Goal: Transaction & Acquisition: Purchase product/service

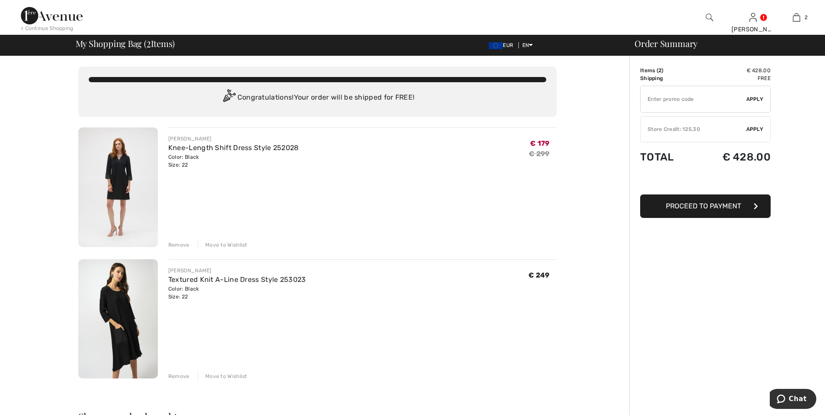
click at [126, 178] on img at bounding box center [118, 187] width 80 height 120
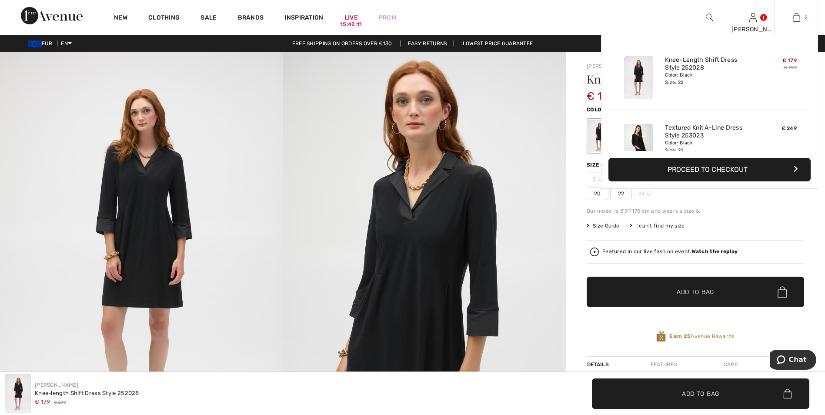
click at [796, 21] on img at bounding box center [796, 17] width 7 height 10
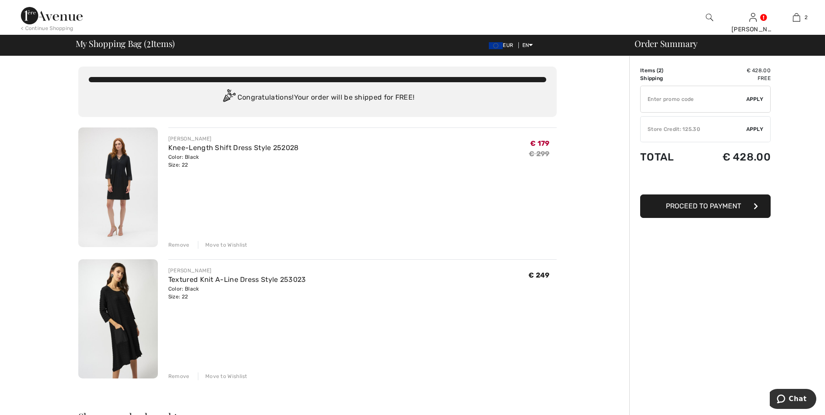
click at [717, 128] on div "Store Credit: 125.30" at bounding box center [694, 129] width 106 height 8
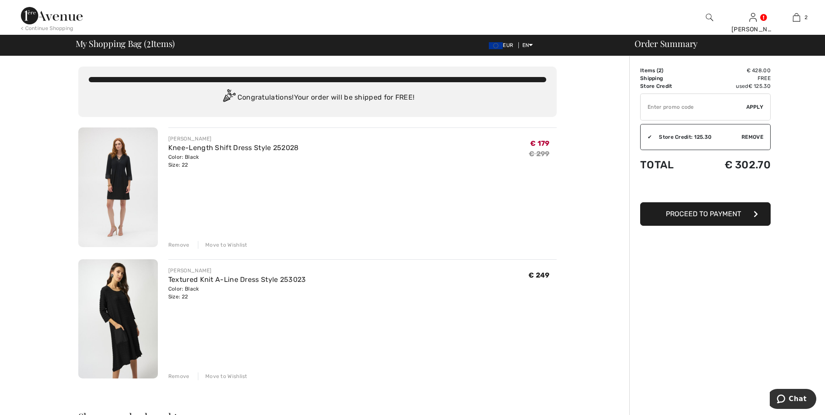
click at [699, 215] on span "Proceed to Payment" at bounding box center [703, 214] width 75 height 8
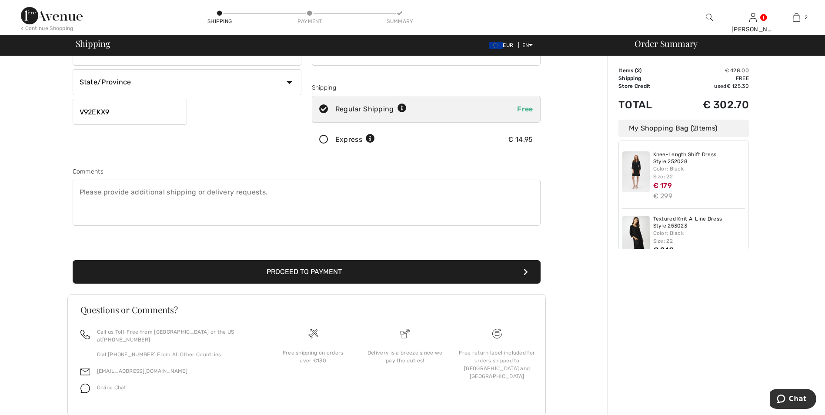
scroll to position [130, 0]
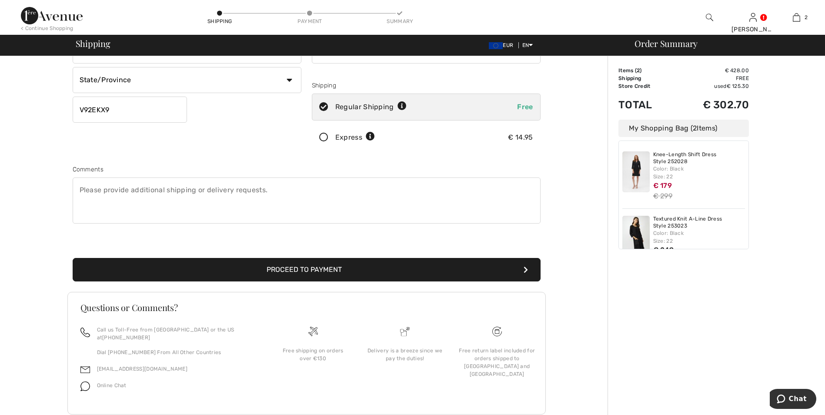
click at [345, 269] on button "Proceed to Payment" at bounding box center [307, 269] width 468 height 23
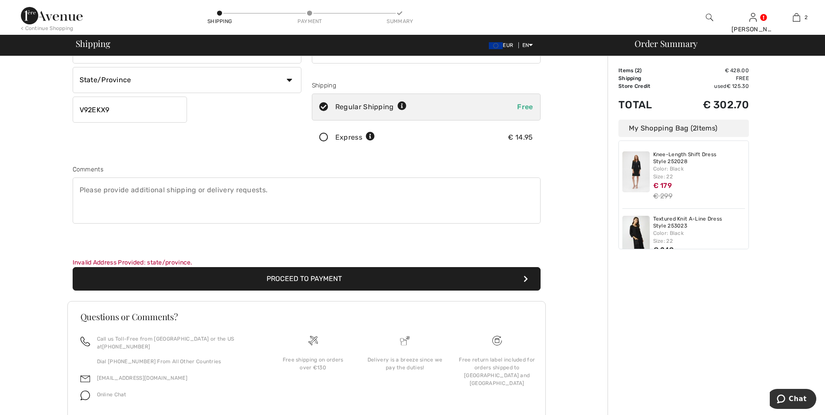
click at [149, 83] on select "State/Province Carlow Cavan Clare Cork Donegal Dublin Galway Kerry Kildare Kilk…" at bounding box center [187, 80] width 229 height 26
select select "KE"
click at [73, 67] on select "State/Province Carlow Cavan Clare Cork Donegal Dublin Galway Kerry Kildare Kilk…" at bounding box center [187, 80] width 229 height 26
click at [306, 281] on button "Proceed to Payment" at bounding box center [307, 278] width 468 height 23
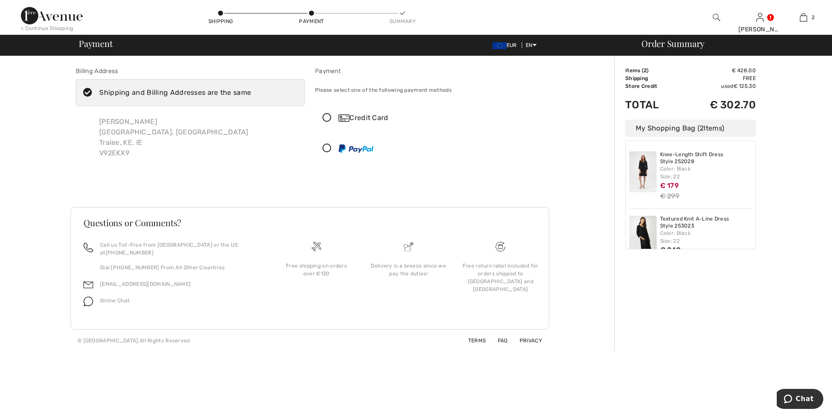
click at [323, 119] on icon at bounding box center [326, 118] width 23 height 9
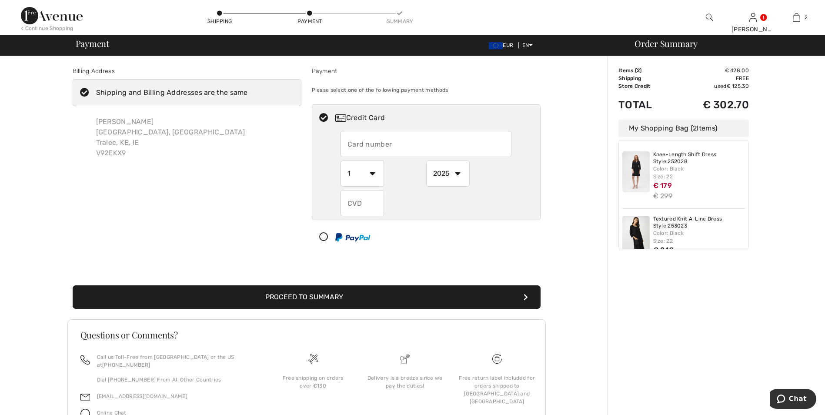
click at [366, 141] on input "text" at bounding box center [426, 144] width 171 height 26
type input "4319474857122639"
select select "8"
select select "2029"
type input "906"
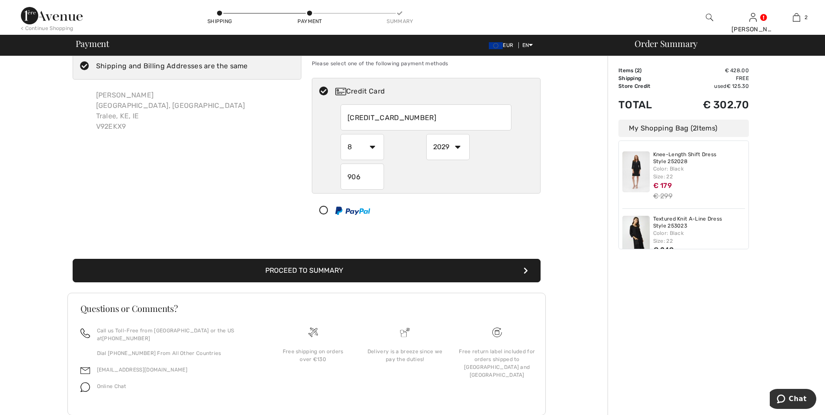
scroll to position [41, 0]
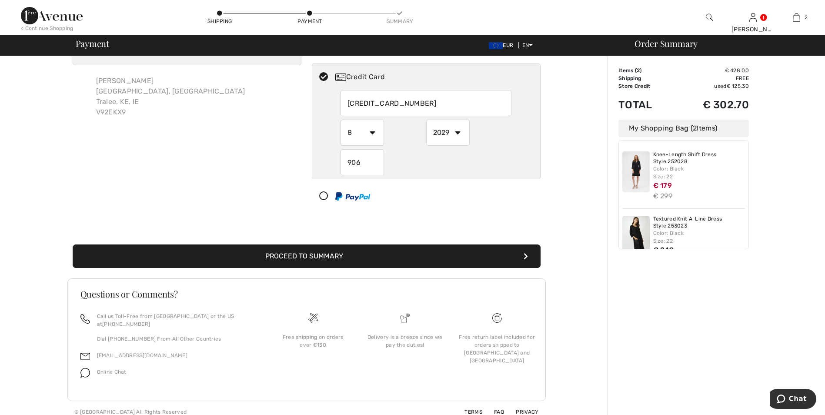
click at [294, 258] on button "Proceed to Summary" at bounding box center [307, 255] width 468 height 23
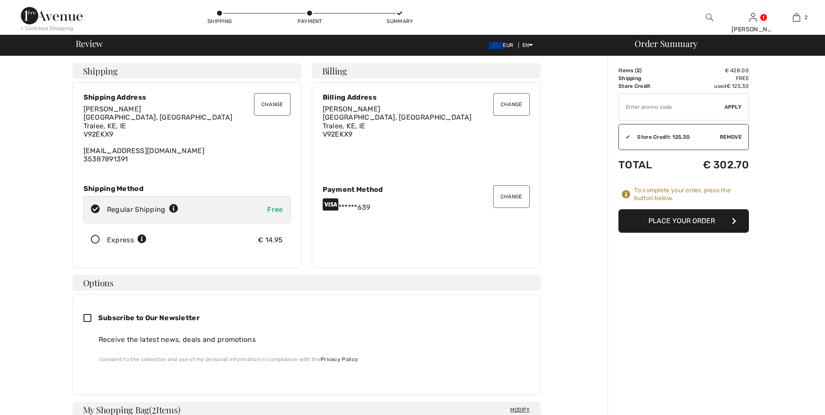
checkbox input "true"
click at [671, 228] on button "Place Your Order" at bounding box center [684, 220] width 130 height 23
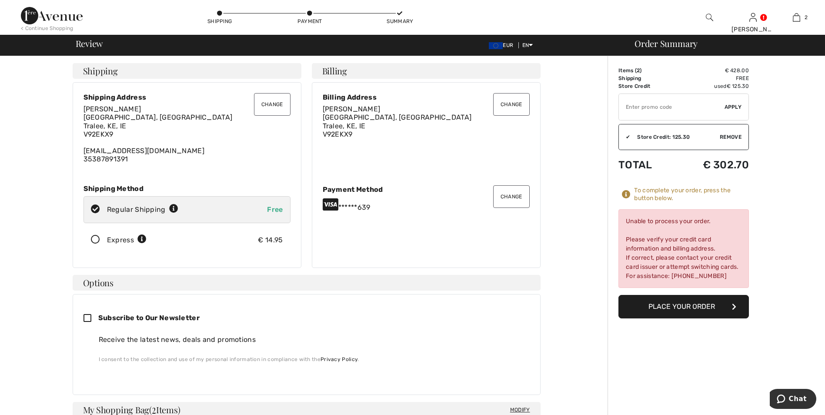
click at [521, 190] on button "Change" at bounding box center [511, 196] width 37 height 23
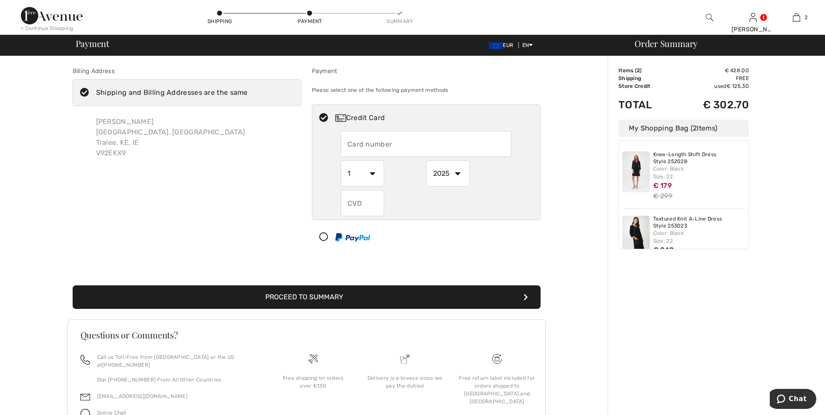
click at [363, 146] on input "text" at bounding box center [426, 144] width 171 height 26
radio input "true"
type input "4319474857122639"
select select "8"
select select "2029"
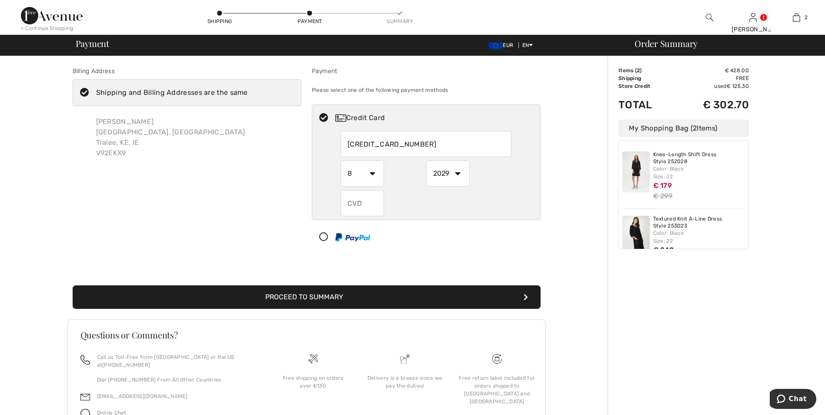
type input "906"
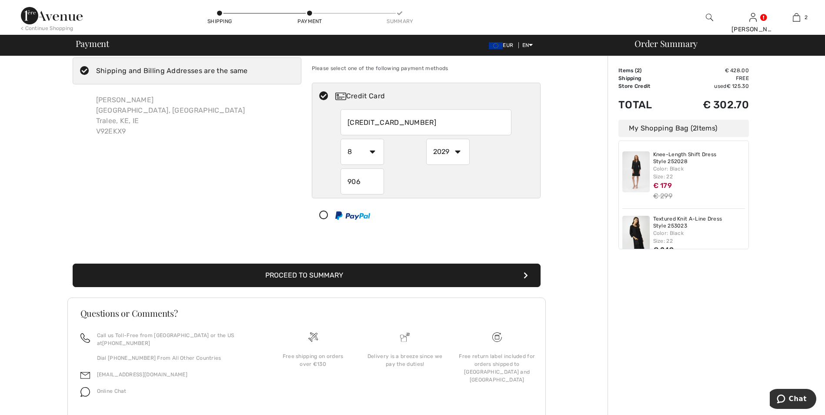
scroll to position [41, 0]
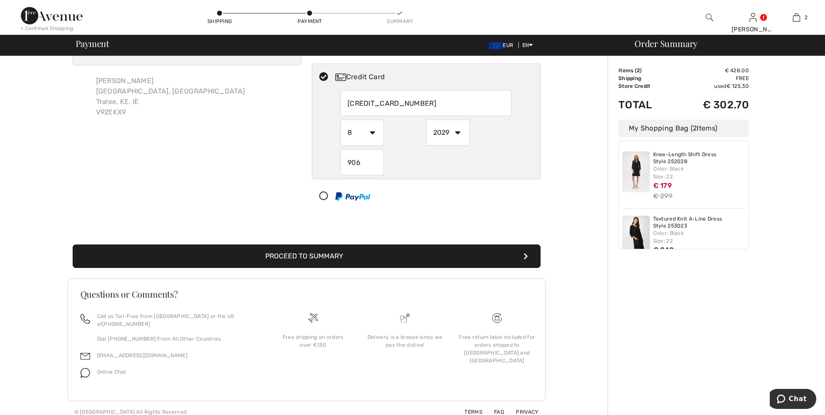
click at [413, 254] on button "Proceed to Summary" at bounding box center [307, 255] width 468 height 23
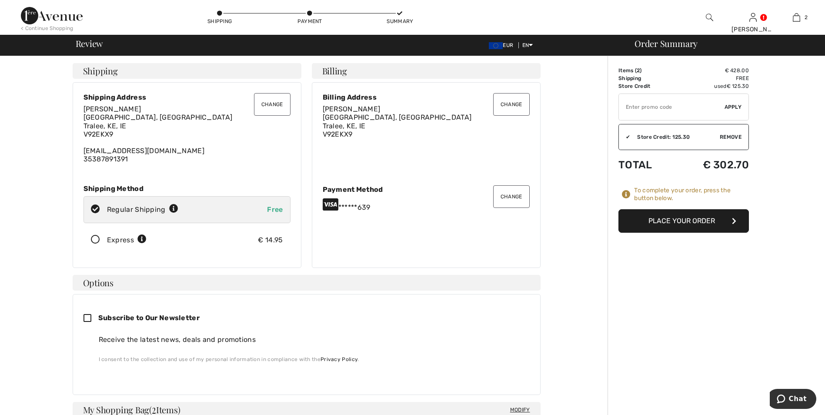
click at [675, 214] on button "Place Your Order" at bounding box center [684, 220] width 130 height 23
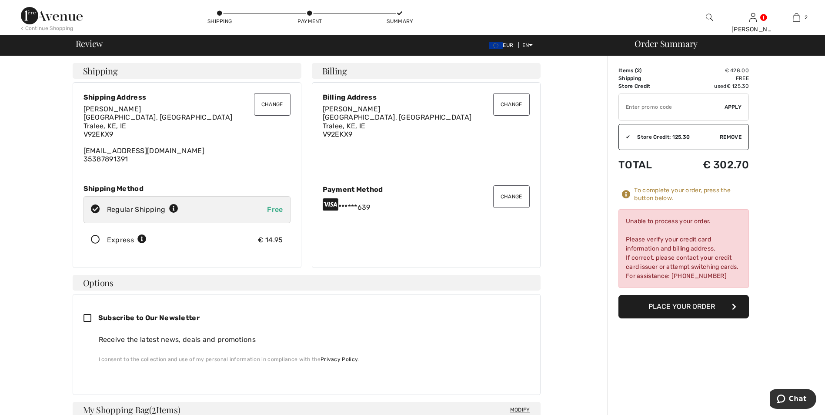
click at [692, 310] on button "Place Your Order" at bounding box center [684, 306] width 130 height 23
click at [709, 19] on img at bounding box center [709, 17] width 7 height 10
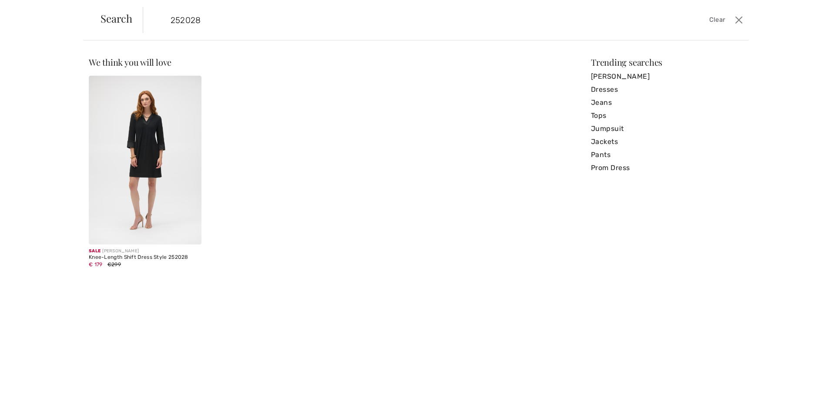
type input "252028"
click at [145, 142] on img at bounding box center [145, 160] width 113 height 169
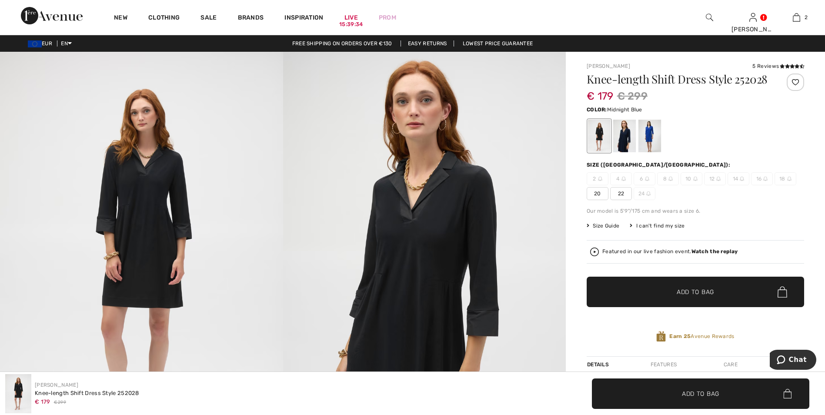
click at [628, 150] on div at bounding box center [624, 136] width 23 height 33
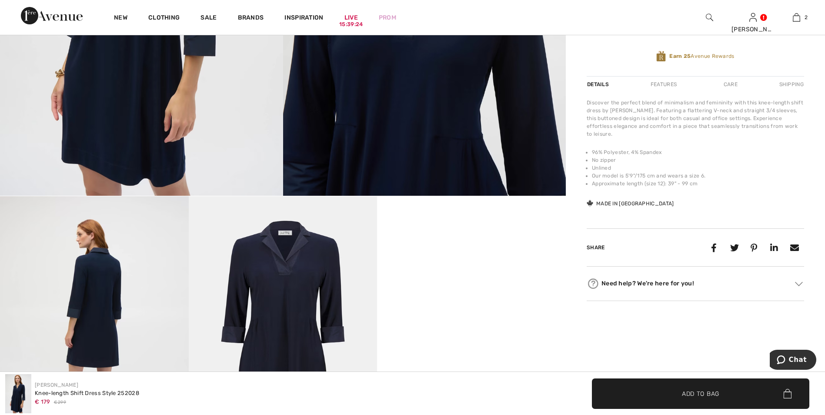
scroll to position [130, 0]
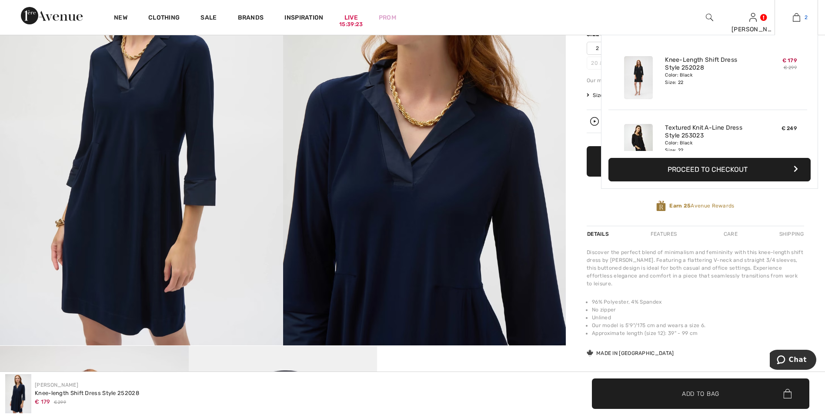
click at [803, 15] on link "2" at bounding box center [796, 17] width 43 height 10
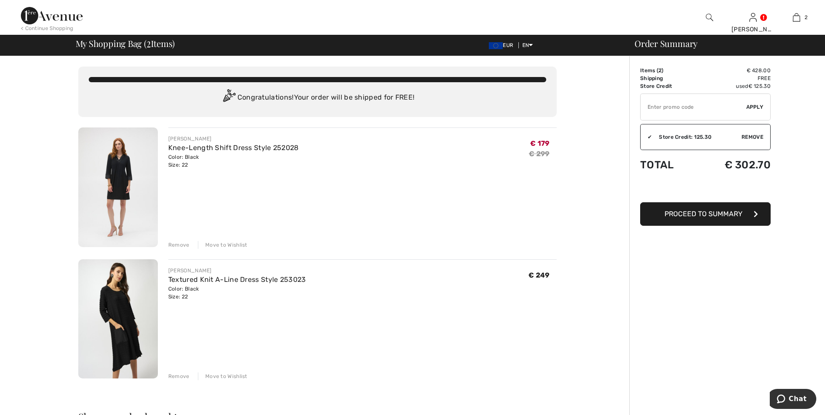
click at [692, 211] on span "Proceed to Summary" at bounding box center [704, 214] width 78 height 8
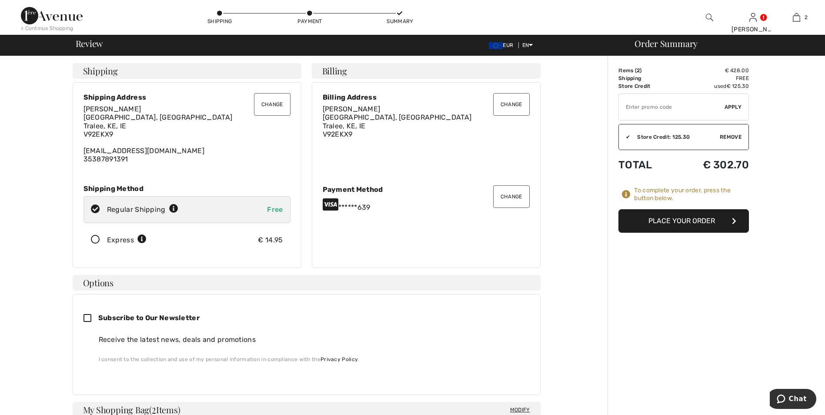
click at [692, 220] on button "Place Your Order" at bounding box center [684, 220] width 130 height 23
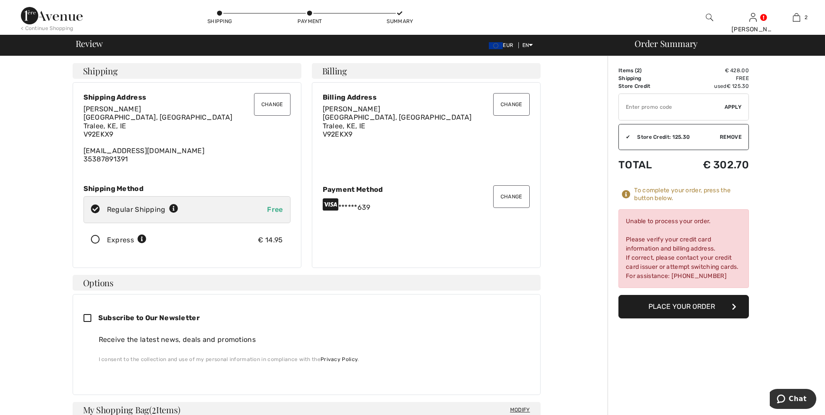
click at [511, 196] on button "Change" at bounding box center [511, 196] width 37 height 23
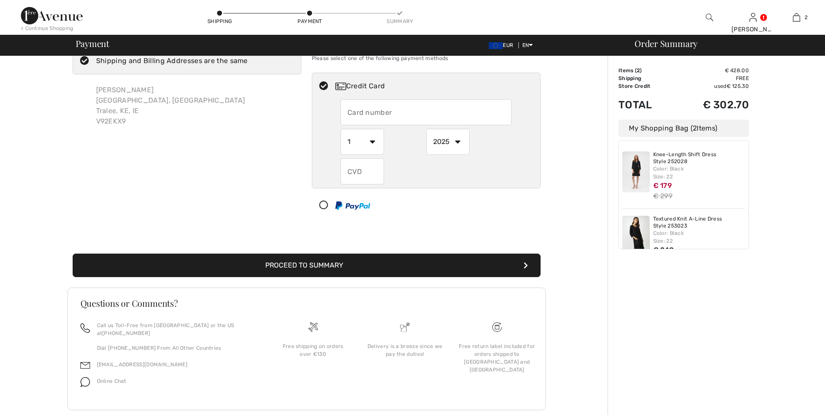
click at [363, 113] on input "text" at bounding box center [426, 112] width 171 height 26
radio input "true"
type input "4319474857122639"
click at [302, 120] on div "Billing Address Shipping and Billing Addresses are the same Catherine Mccaffert…" at bounding box center [186, 128] width 239 height 187
click at [373, 140] on select "1 2 3 4 5 6 7 8 9 10 11 12" at bounding box center [362, 142] width 43 height 26
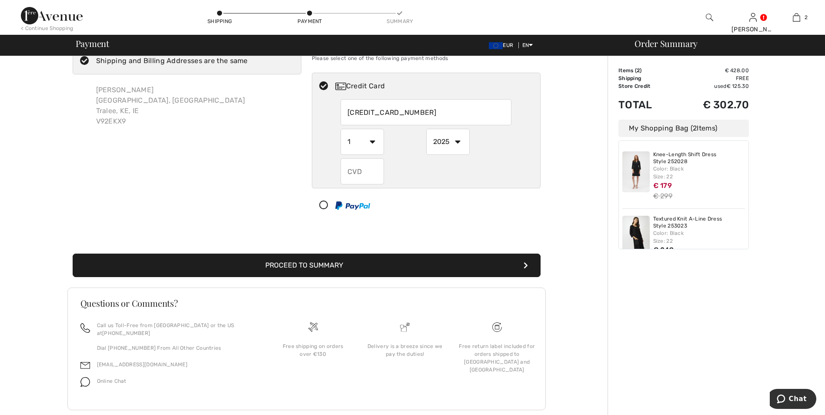
radio input "true"
select select "8"
click at [341, 129] on select "1 2 3 4 5 6 7 8 9 10 11 12" at bounding box center [362, 142] width 43 height 26
click at [458, 139] on select "2025 2026 2027 2028 2029 2030 2031 2032 2033 2034 2035" at bounding box center [447, 142] width 43 height 26
radio input "true"
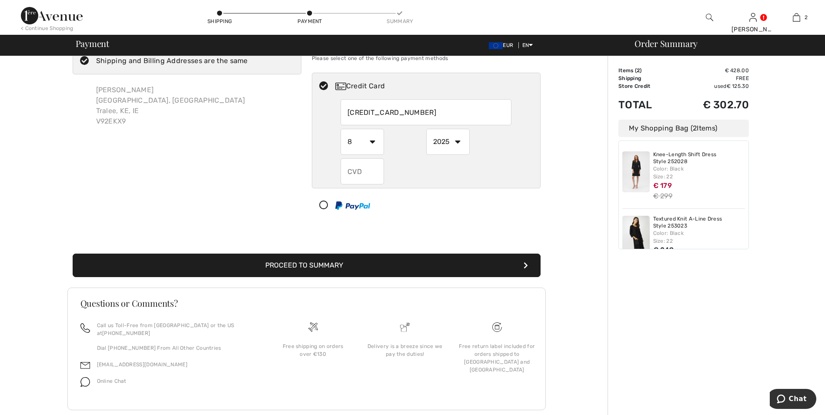
select select "2029"
click at [426, 129] on select "2025 2026 2027 2028 2029 2030 2031 2032 2033 2034 2035" at bounding box center [447, 142] width 43 height 26
drag, startPoint x: 365, startPoint y: 173, endPoint x: 311, endPoint y: 171, distance: 53.5
click at [314, 173] on div "4319474857122639 1 2 3 4 5 6 7 8 9 10 11 12 2025 2026 2027 2028 2029 2030 2031 …" at bounding box center [426, 141] width 228 height 85
radio input "true"
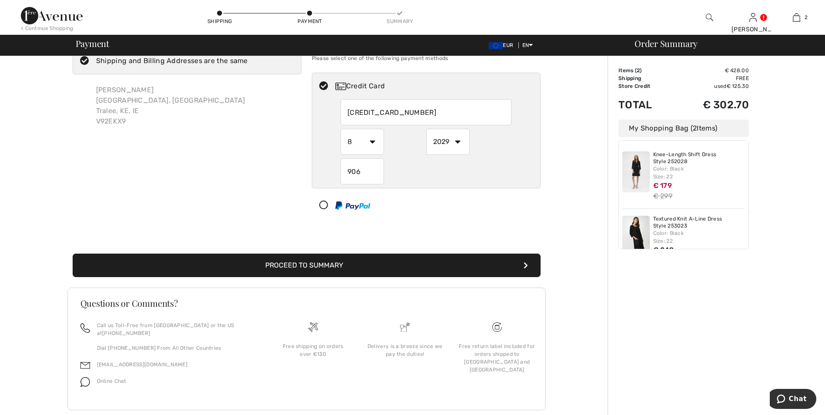
type input "906"
click at [331, 149] on div "4319474857122639 1 2 3 4 5 6 7 8 9 10 11 12 2025 2026 2027 2028 2029 2030 2031 …" at bounding box center [426, 141] width 228 height 85
radio input "true"
click at [301, 260] on button "Proceed to Summary" at bounding box center [307, 265] width 468 height 23
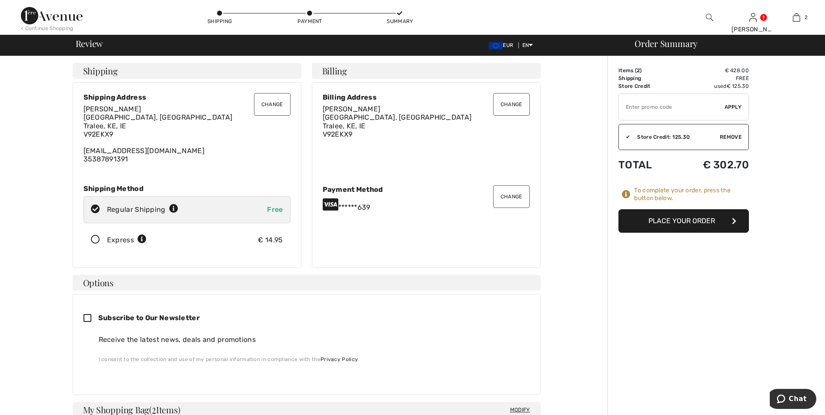
click at [675, 218] on button "Place Your Order" at bounding box center [684, 220] width 130 height 23
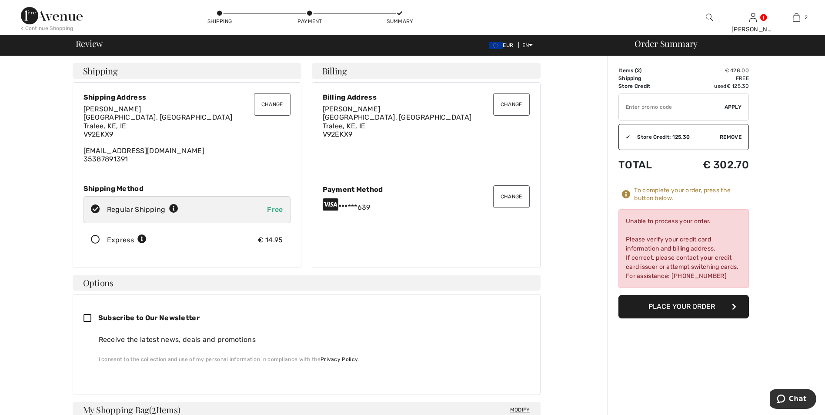
click at [718, 133] on div "✔ Store Credit: 125.30 Apply Remove" at bounding box center [684, 137] width 130 height 26
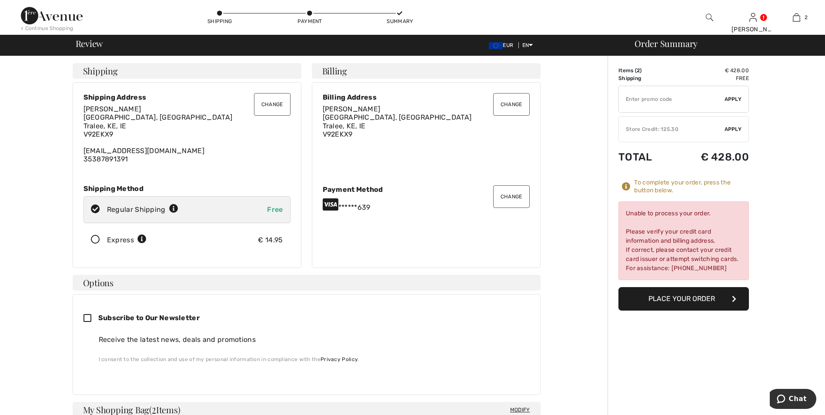
click at [731, 72] on td "€ 428.00" at bounding box center [710, 71] width 77 height 8
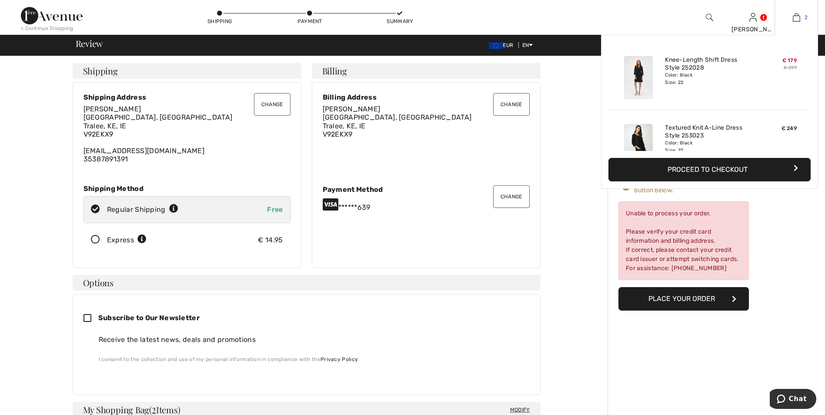
click at [795, 17] on img at bounding box center [796, 17] width 7 height 10
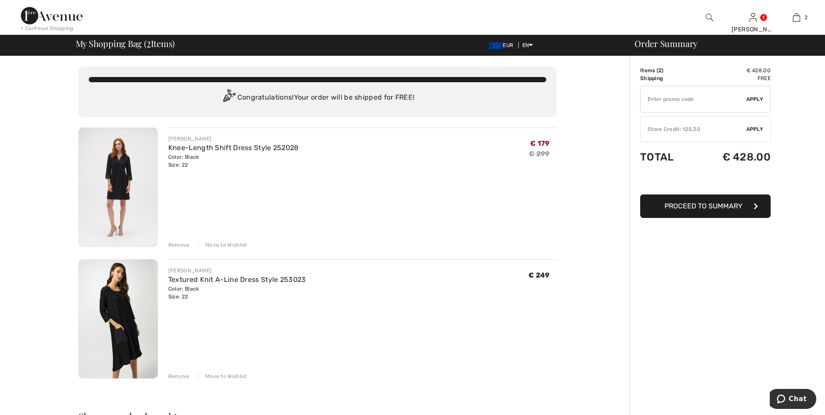
click at [218, 245] on div "Move to Wishlist" at bounding box center [223, 245] width 50 height 8
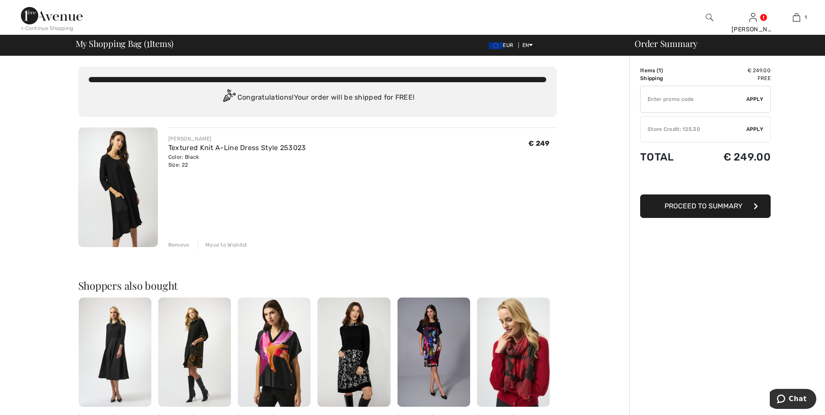
click at [710, 128] on div "Store Credit: 125.30" at bounding box center [694, 129] width 106 height 8
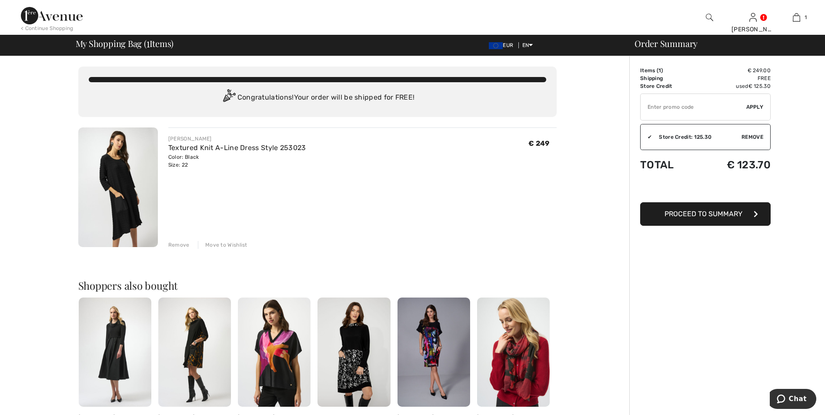
click at [701, 216] on span "Proceed to Summary" at bounding box center [704, 214] width 78 height 8
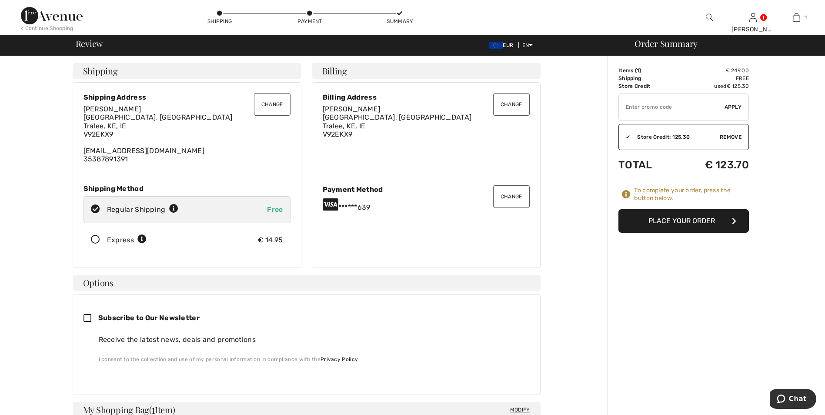
click at [705, 221] on button "Place Your Order" at bounding box center [684, 220] width 130 height 23
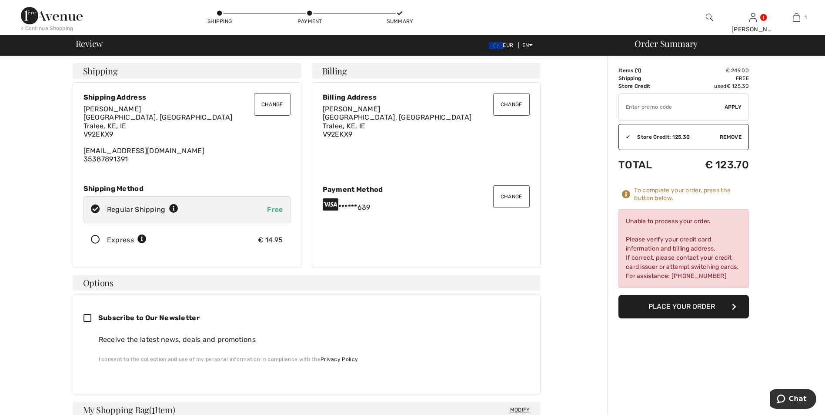
click at [649, 66] on div "Order Summary Details Items ( 1 ) € 249.00 Promo code € 0.00 Shipping Free Tax1…" at bounding box center [716, 399] width 217 height 687
click at [642, 74] on td "Shipping" at bounding box center [647, 78] width 57 height 8
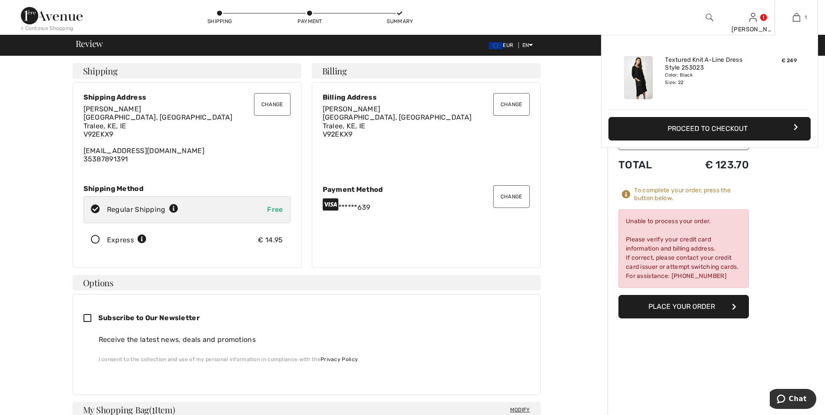
click at [805, 16] on span "1" at bounding box center [806, 17] width 2 height 8
click at [685, 66] on link "Textured Knit A-Line Dress Style 253023" at bounding box center [708, 64] width 86 height 16
